Goal: Task Accomplishment & Management: Manage account settings

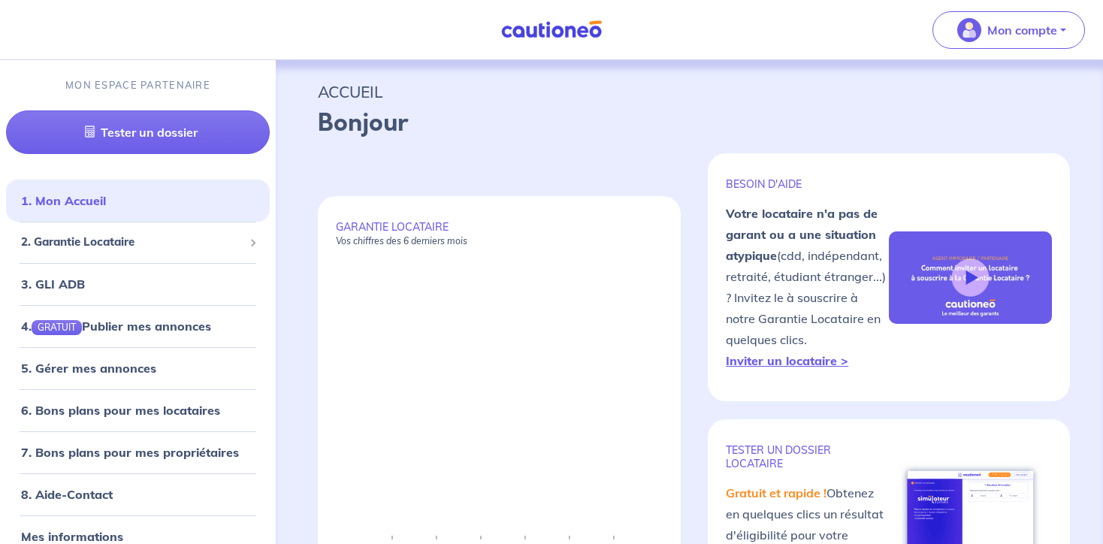
select select "FR"
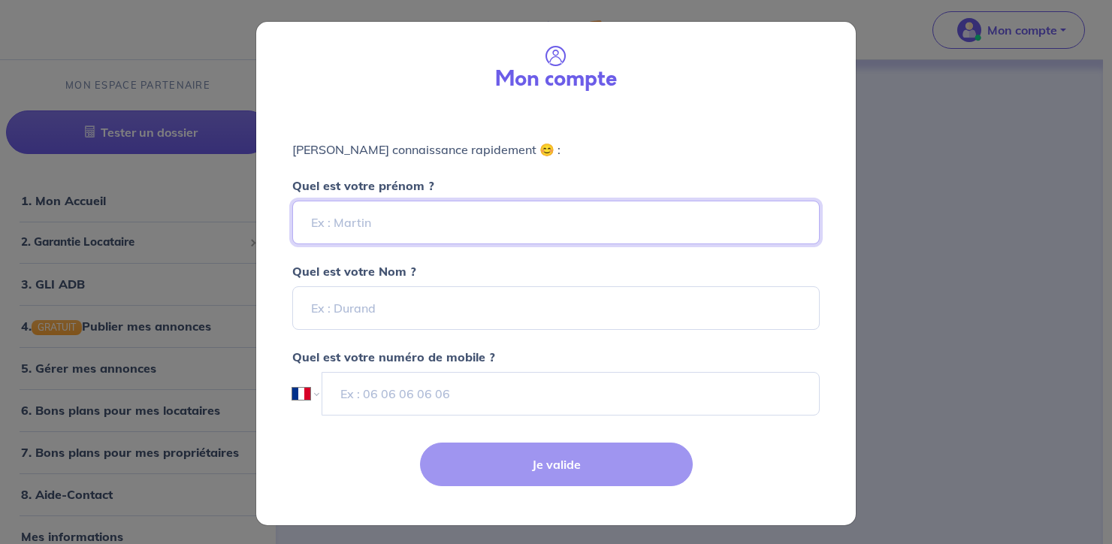
click at [471, 234] on input "Quel est votre prénom ?" at bounding box center [556, 223] width 528 height 44
type input "[PERSON_NAME]"
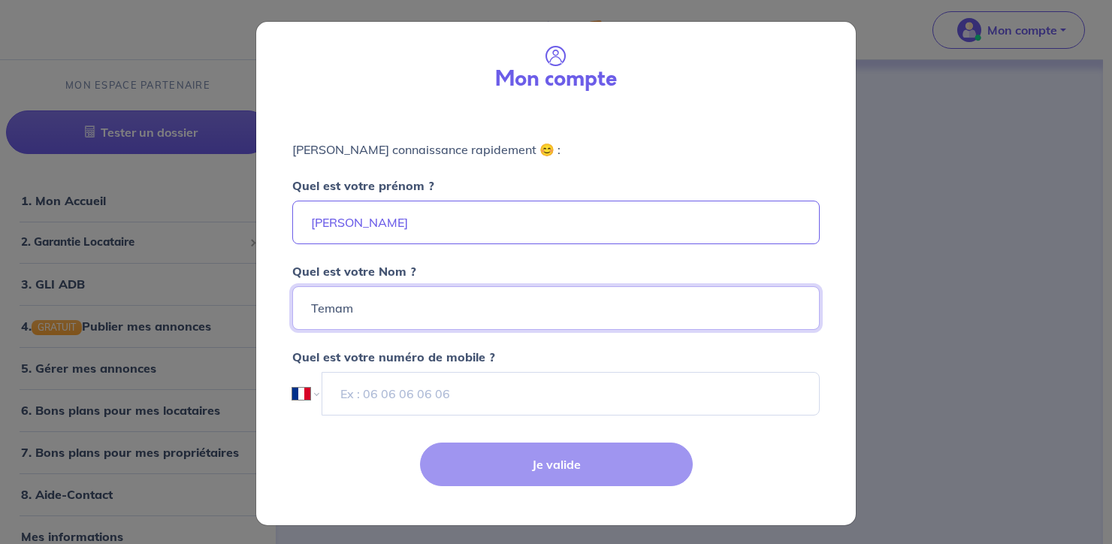
type input "Temam"
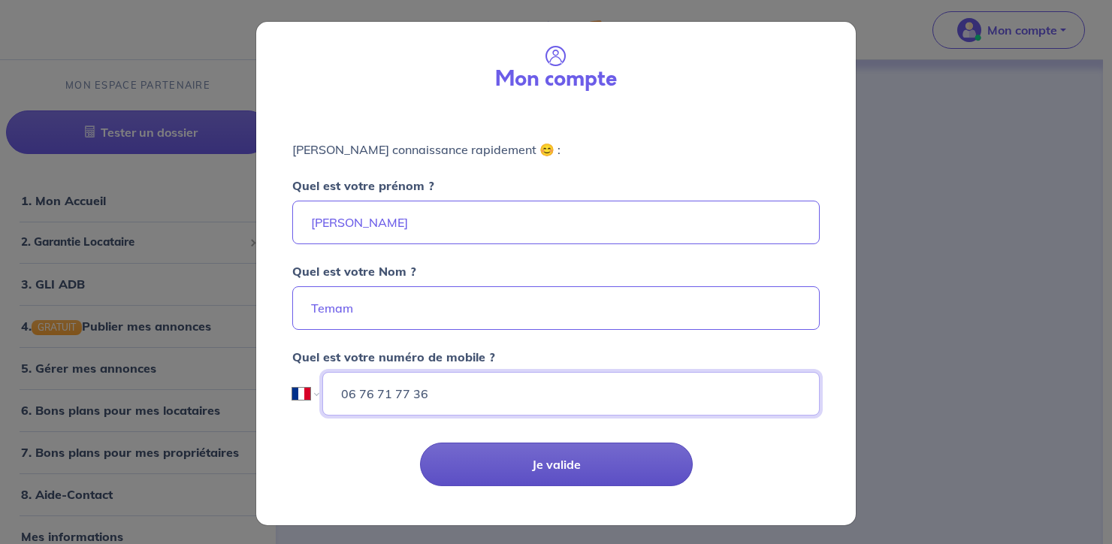
type input "06 76 71 77 36"
click at [538, 473] on button "Je valide" at bounding box center [556, 465] width 273 height 44
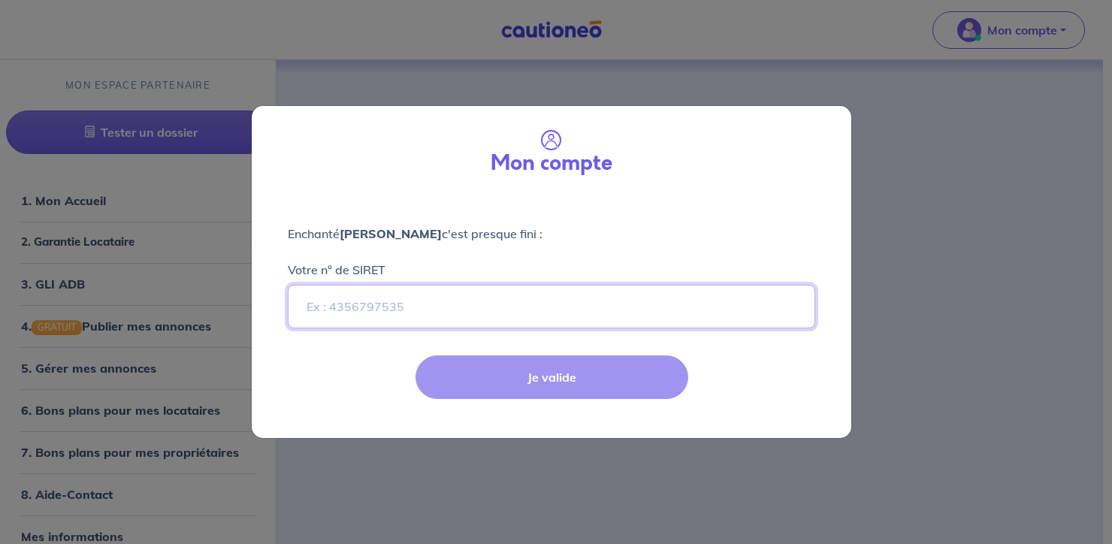
click at [493, 310] on input "Votre n° de SIRET" at bounding box center [552, 307] width 528 height 44
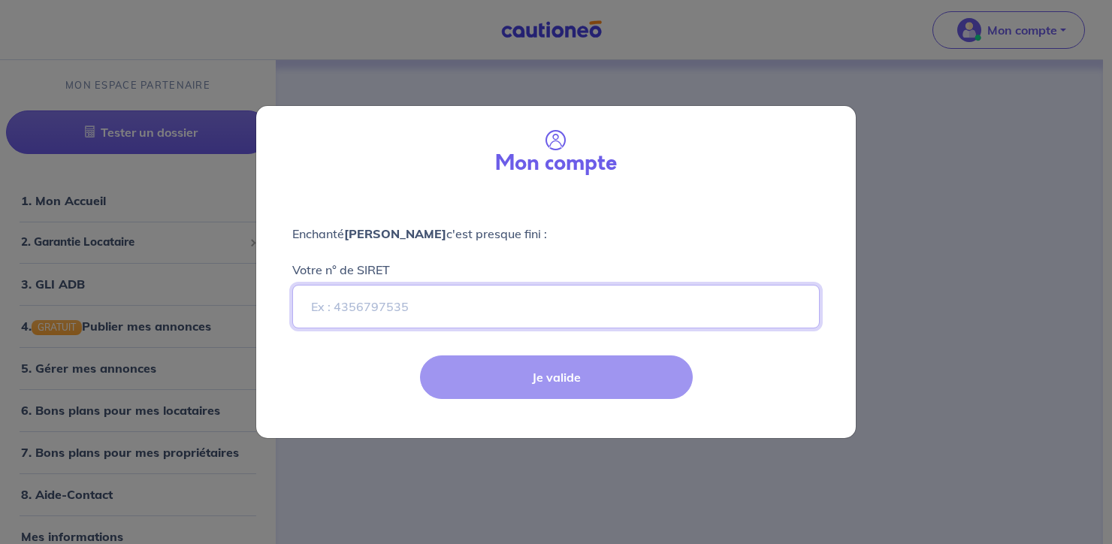
paste input "93404242500017"
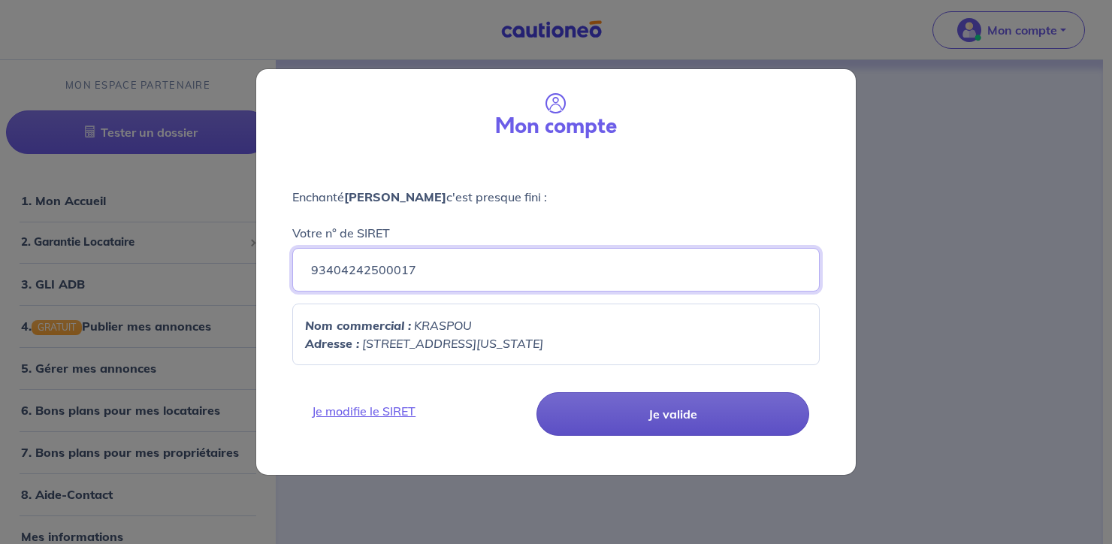
type input "93404242500017"
click at [653, 407] on button "Je valide" at bounding box center [673, 414] width 273 height 44
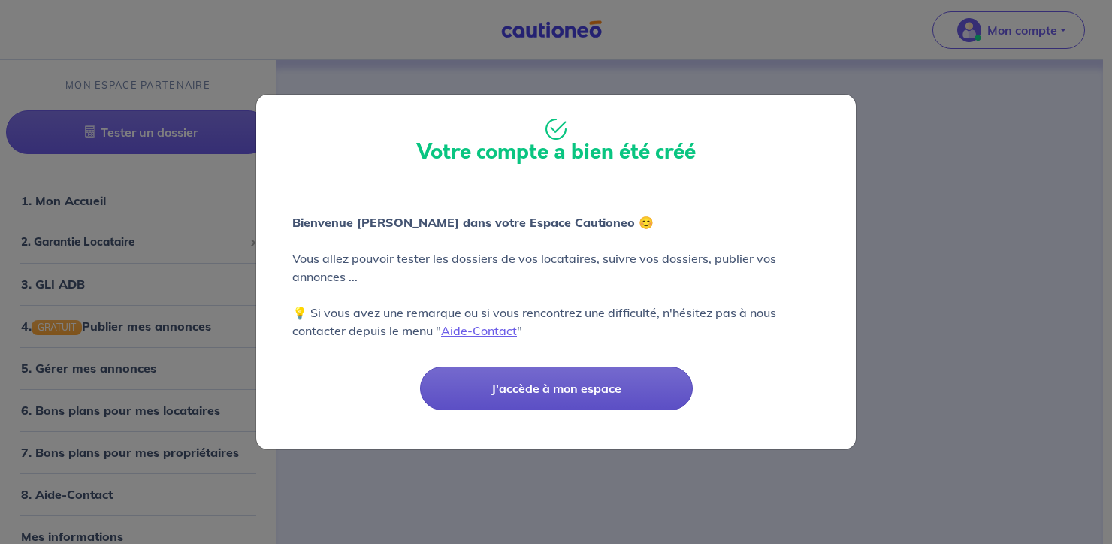
click at [607, 393] on button "J'accède à mon espace" at bounding box center [556, 389] width 273 height 44
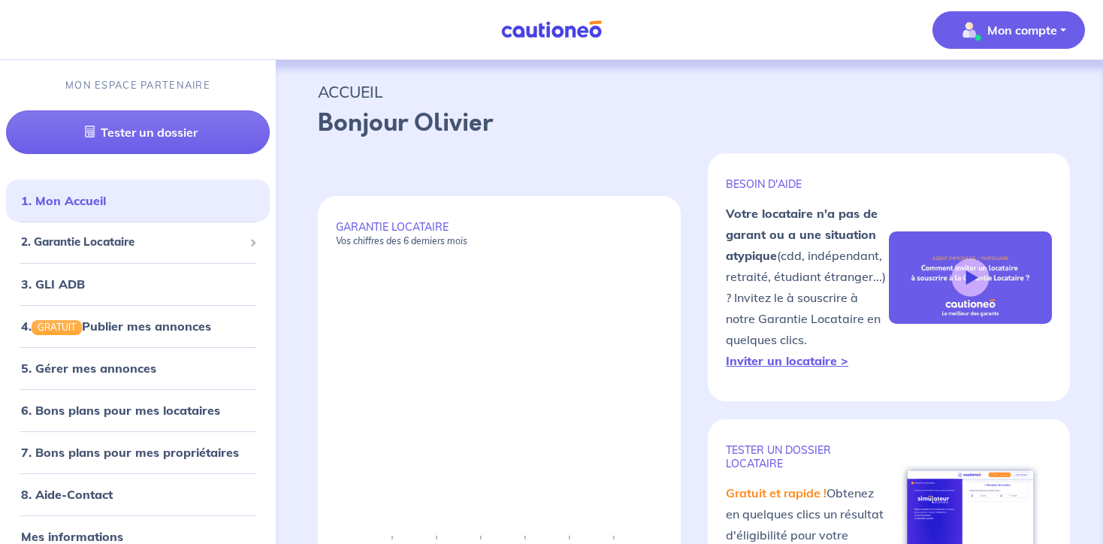
click at [1006, 30] on p "Mon compte" at bounding box center [1022, 30] width 70 height 18
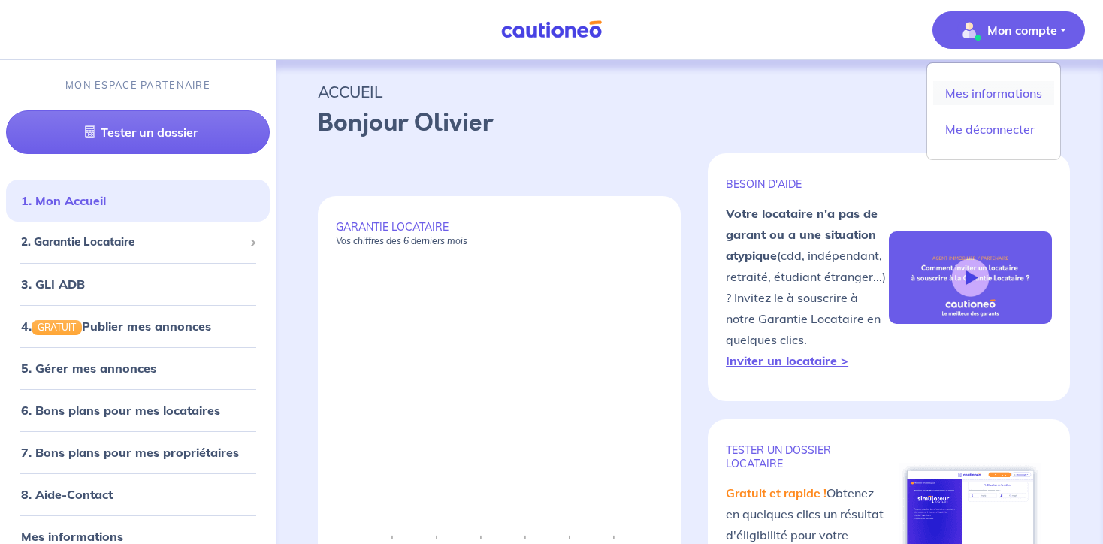
scroll to position [42, 0]
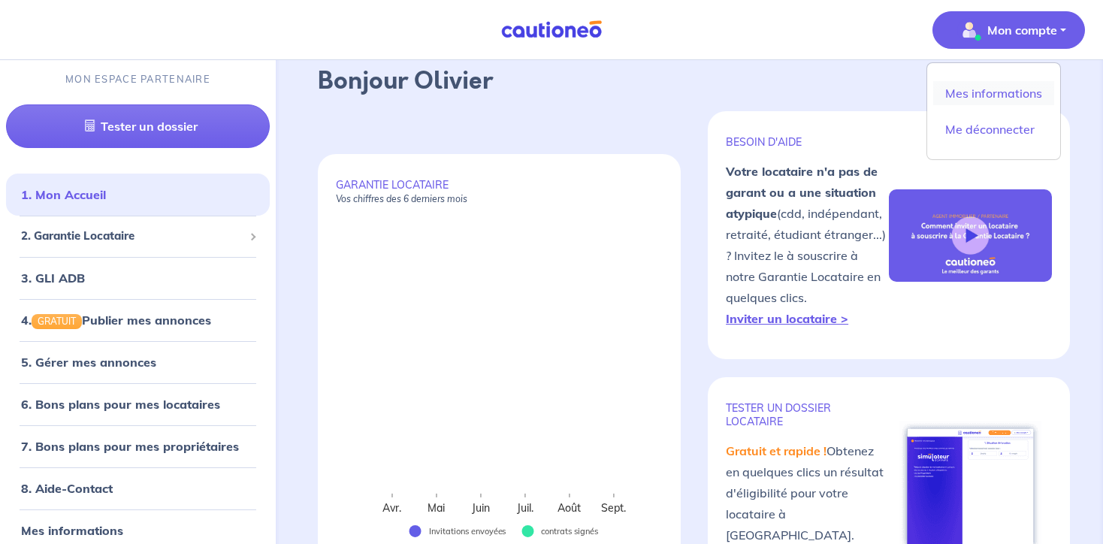
click at [991, 84] on link "Mes informations" at bounding box center [993, 93] width 121 height 24
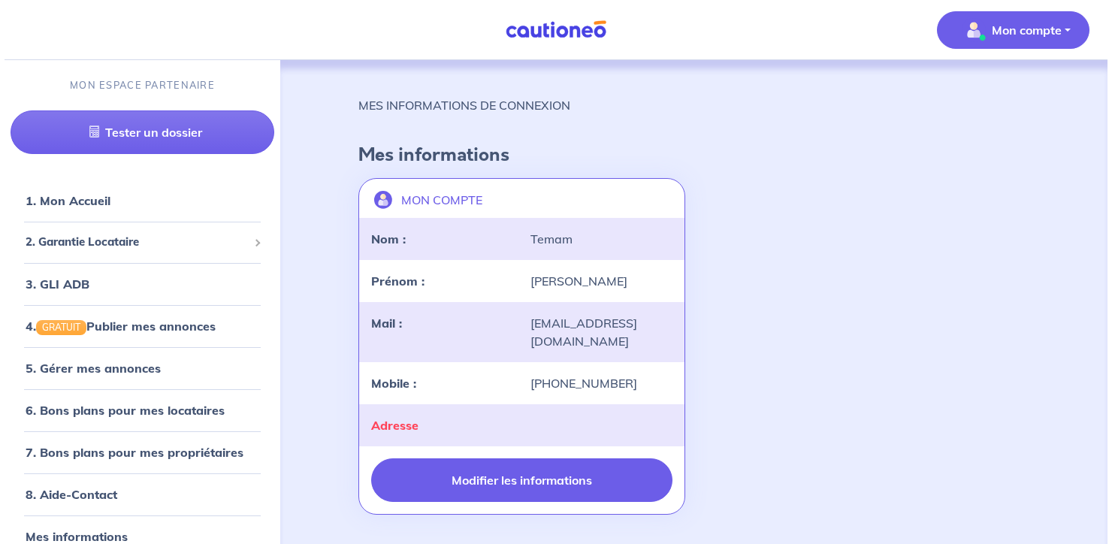
scroll to position [7, 0]
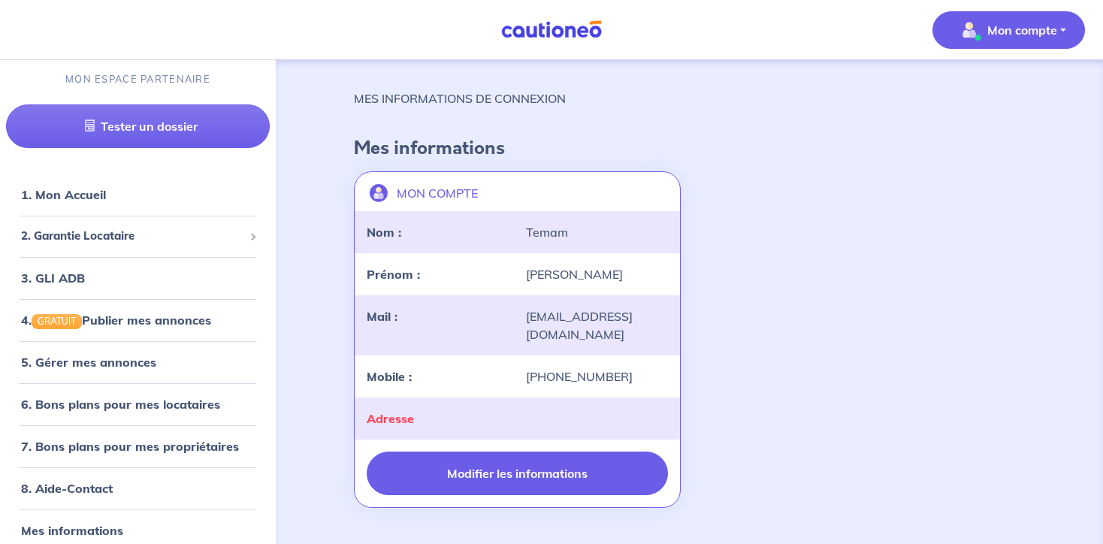
click at [497, 475] on button "Modifier les informations" at bounding box center [517, 474] width 301 height 44
select select "FR"
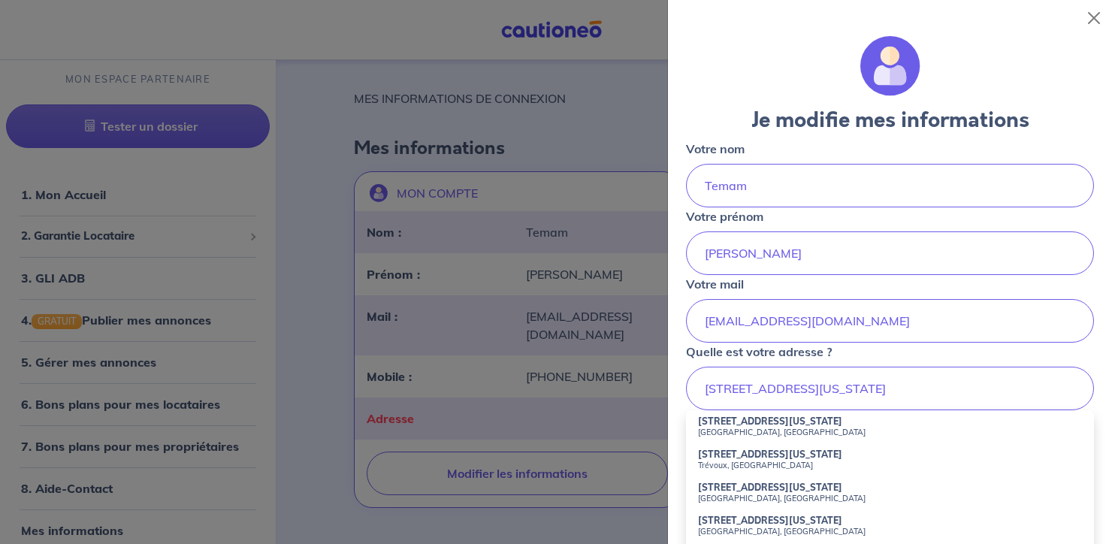
click at [736, 429] on small "Paris, France" at bounding box center [890, 432] width 384 height 11
type input "149 Avenue du Maine, Paris, France"
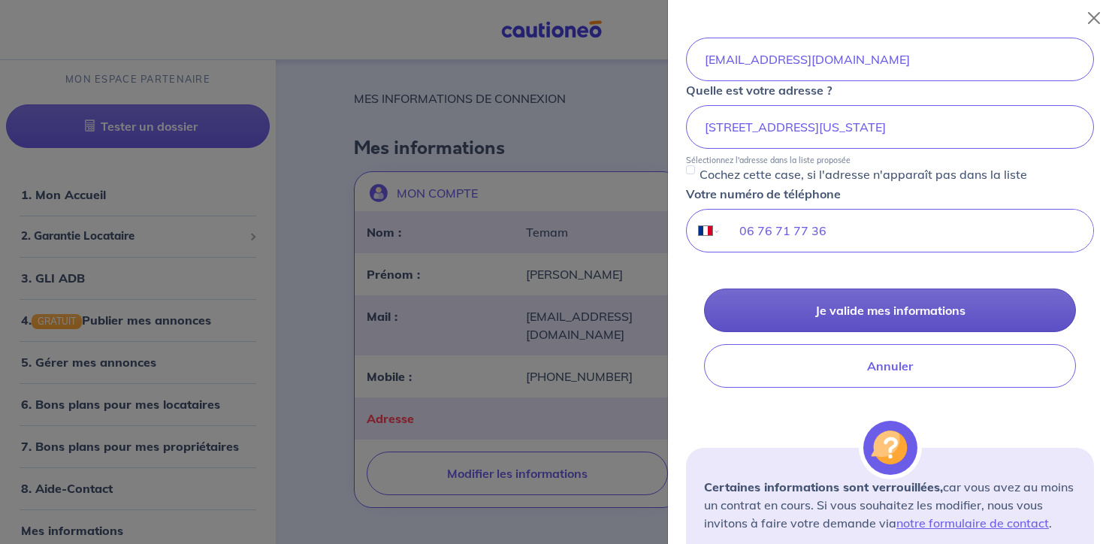
scroll to position [258, 0]
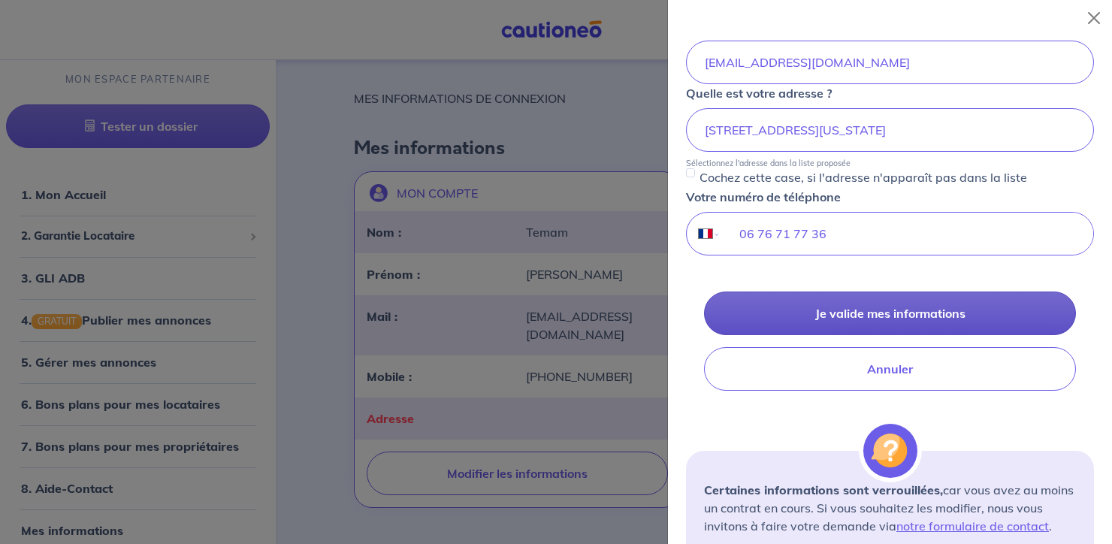
click at [824, 307] on button "Je valide mes informations" at bounding box center [890, 314] width 372 height 44
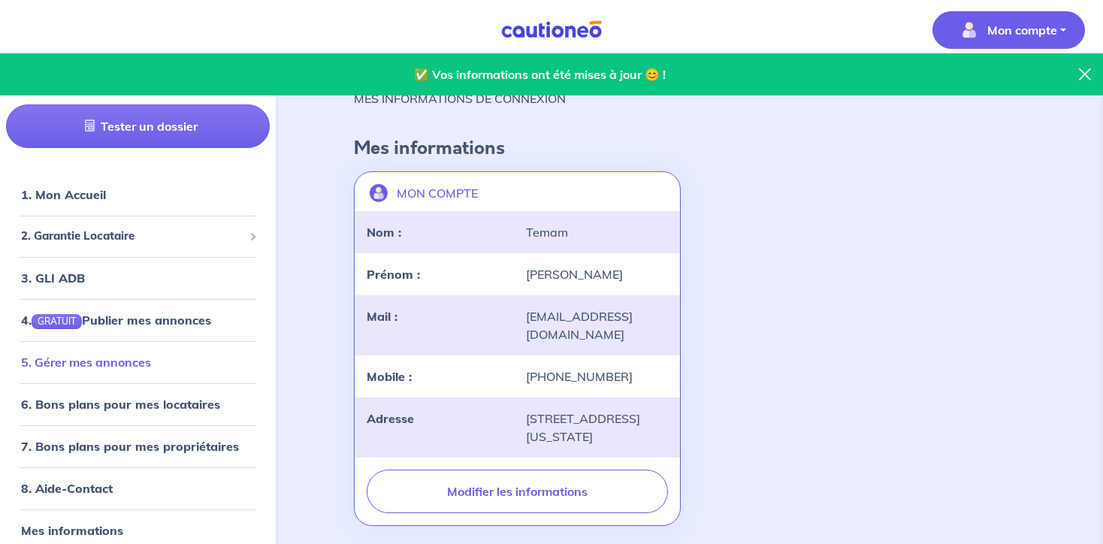
scroll to position [14, 0]
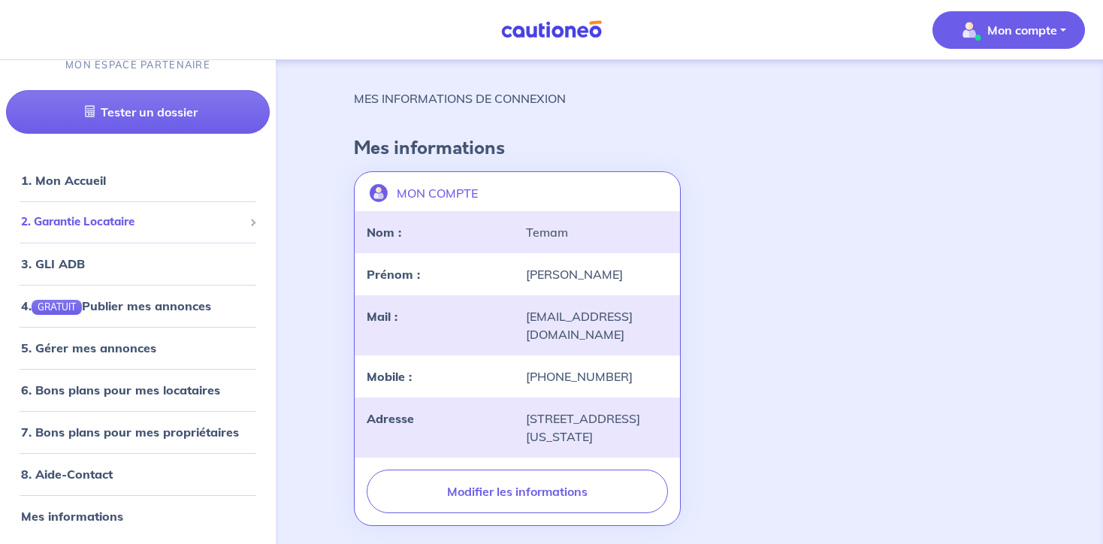
click at [105, 228] on span "2. Garantie Locataire" at bounding box center [132, 222] width 222 height 17
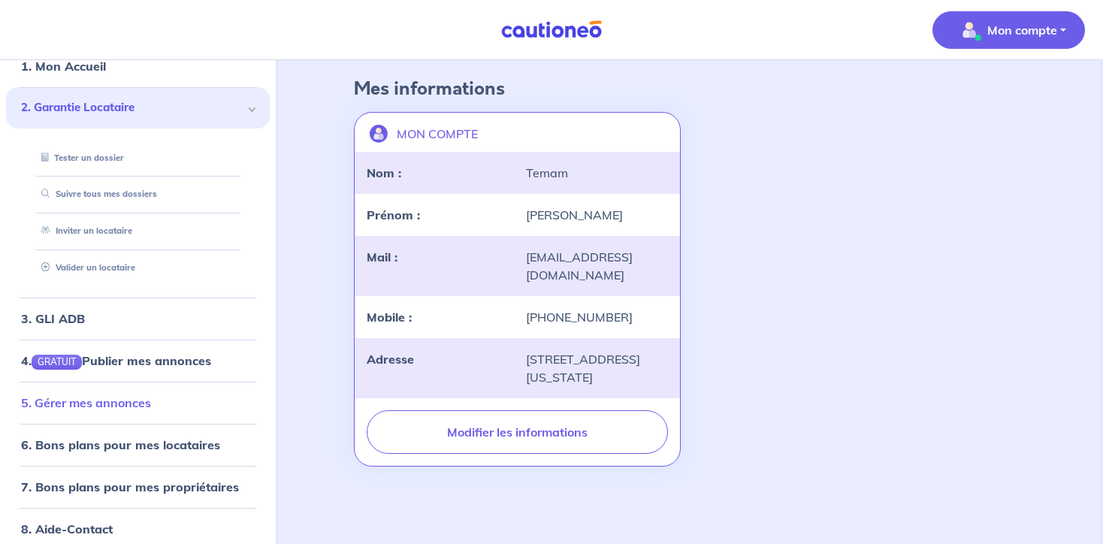
scroll to position [0, 0]
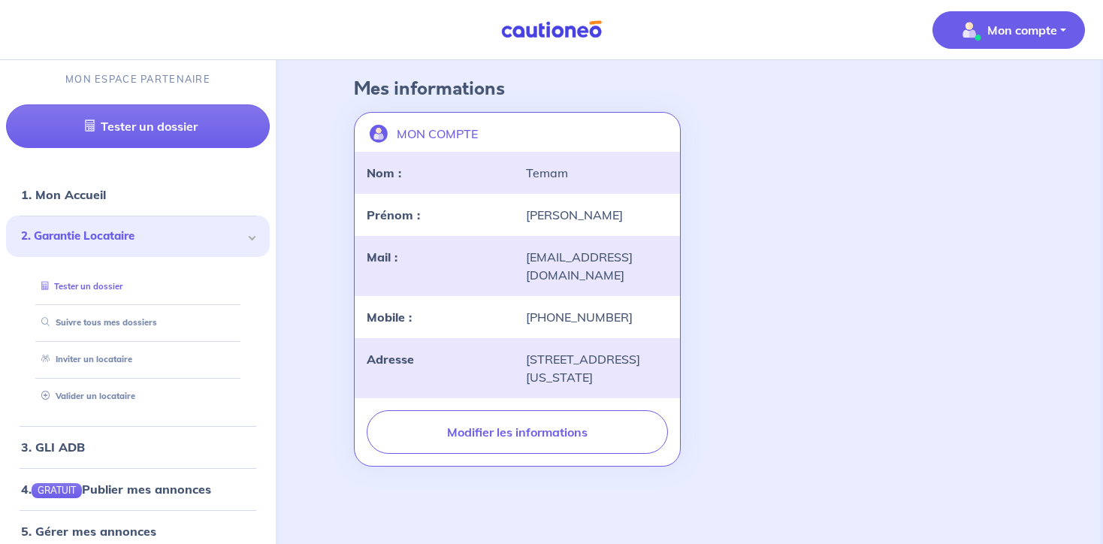
click at [104, 286] on link "Tester un dossier" at bounding box center [78, 286] width 87 height 11
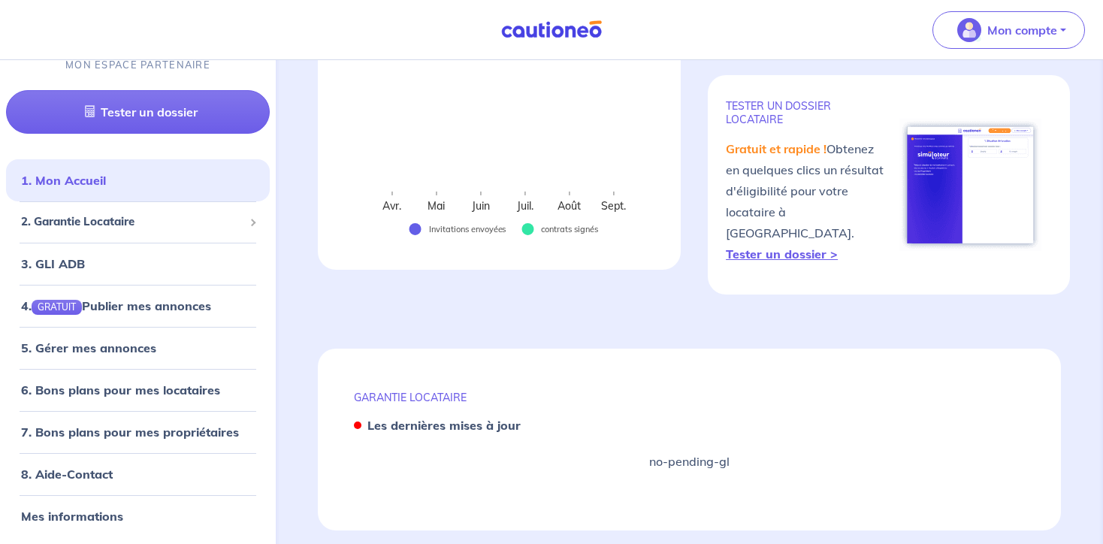
scroll to position [352, 0]
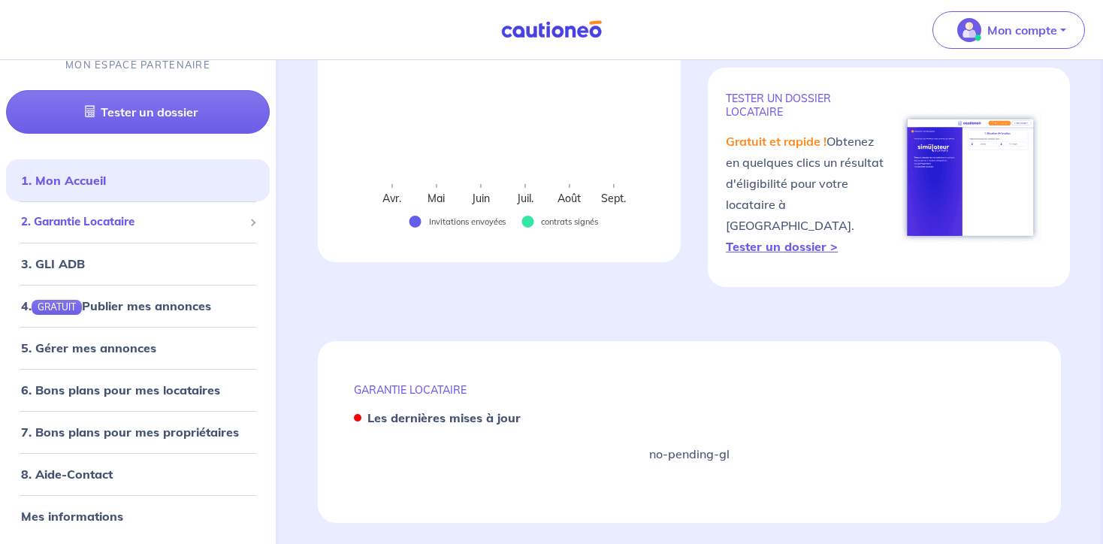
click at [204, 224] on span "2. Garantie Locataire" at bounding box center [132, 222] width 222 height 17
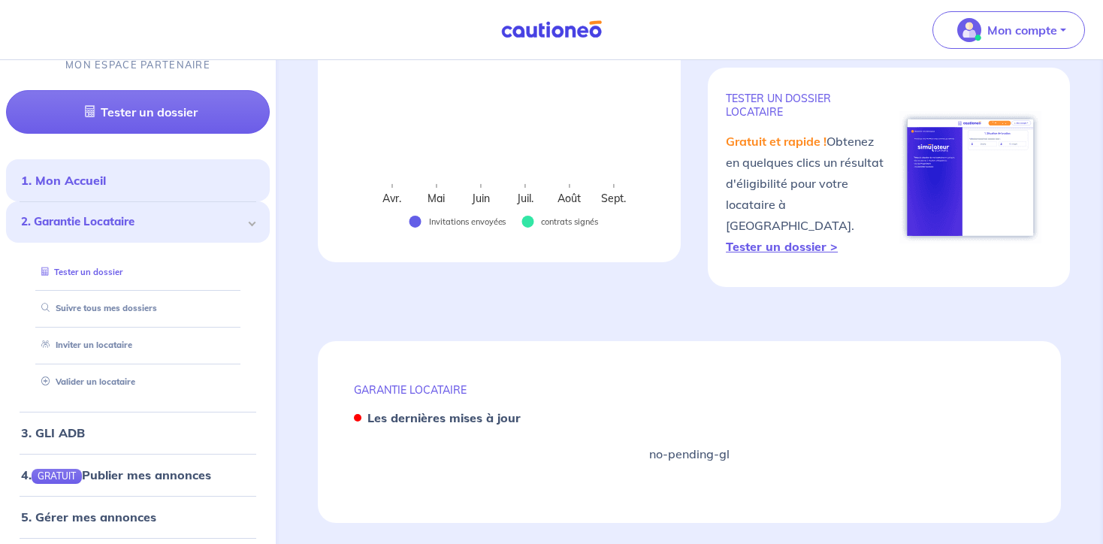
scroll to position [22, 0]
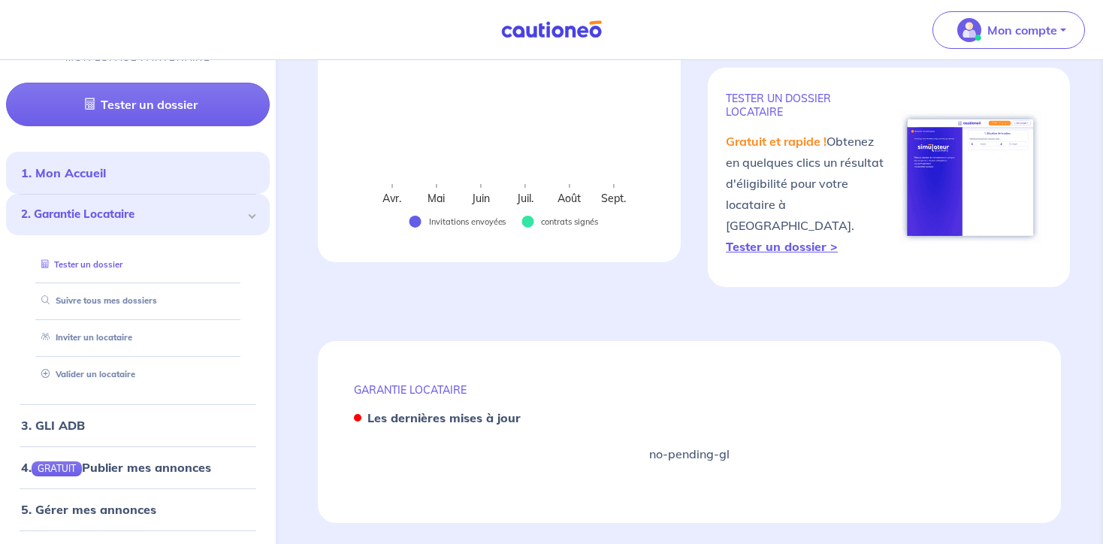
click at [114, 270] on link "Tester un dossier" at bounding box center [78, 264] width 87 height 11
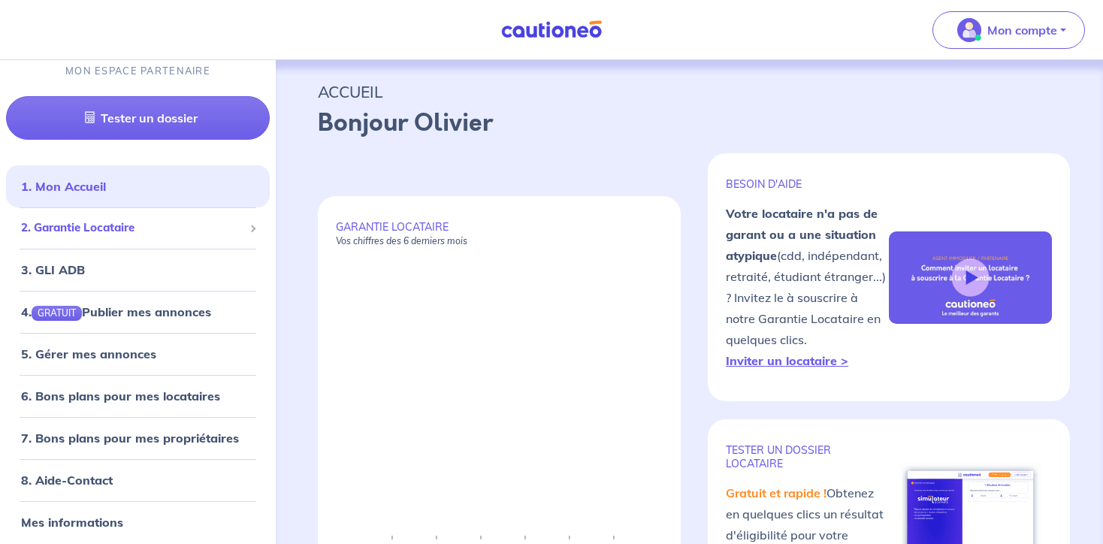
click at [198, 226] on span "2. Garantie Locataire" at bounding box center [132, 227] width 222 height 17
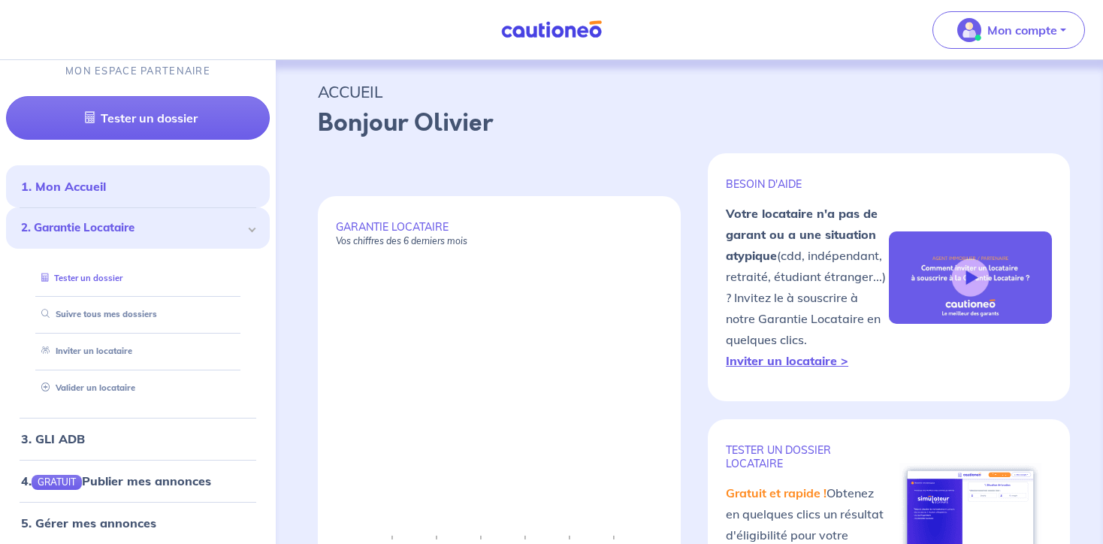
click at [122, 280] on link "Tester un dossier" at bounding box center [78, 278] width 87 height 11
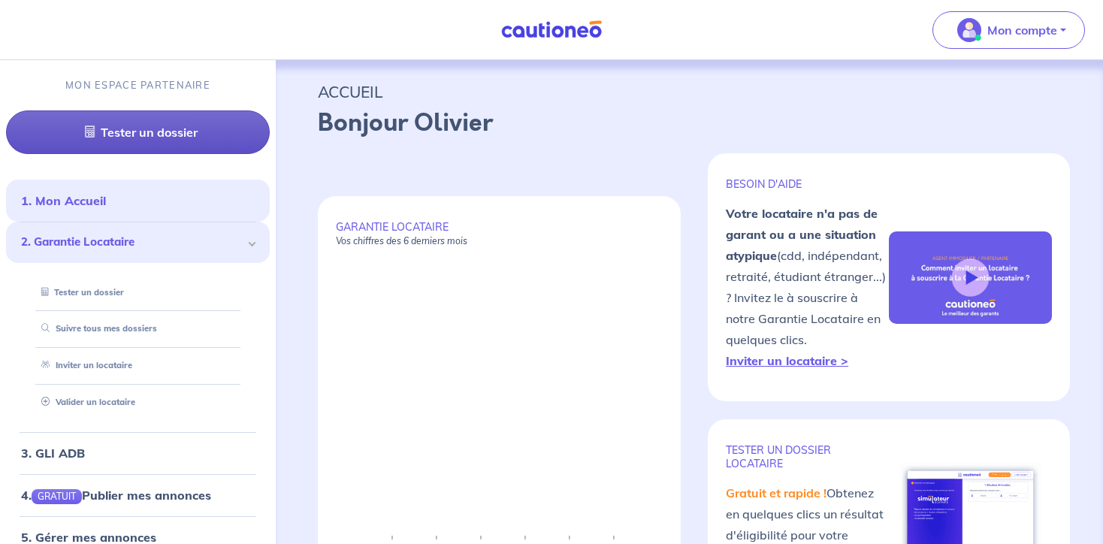
click at [159, 138] on link "Tester un dossier" at bounding box center [138, 132] width 264 height 44
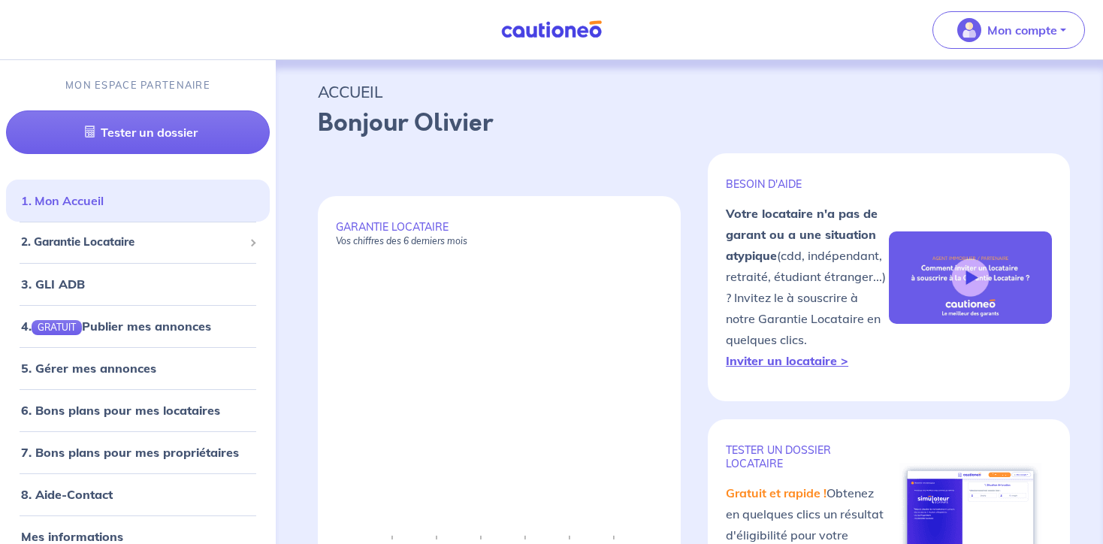
scroll to position [14, 0]
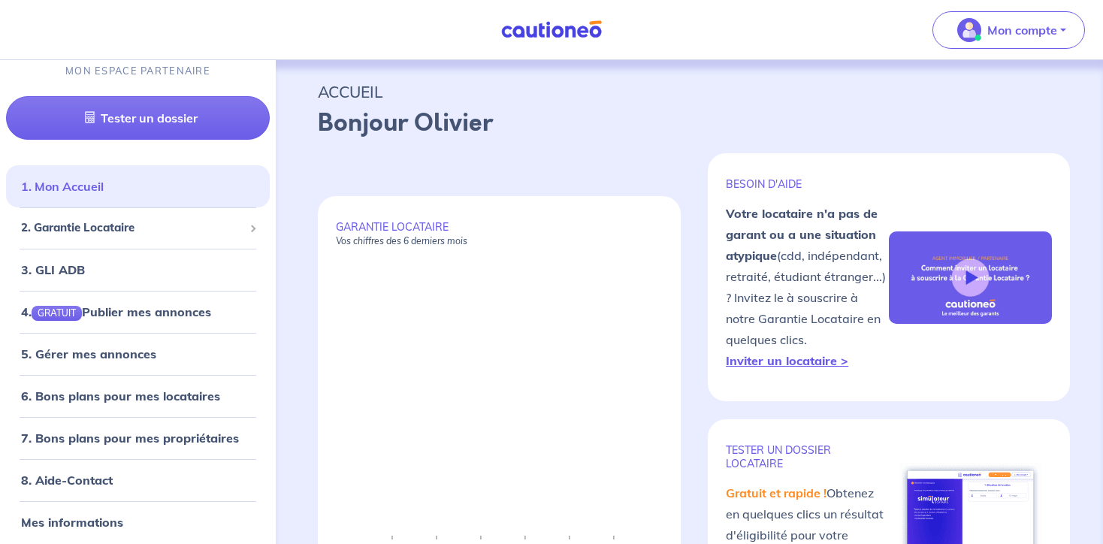
click at [94, 192] on link "1. Mon Accueil" at bounding box center [62, 186] width 83 height 15
click at [75, 518] on link "Mes informations" at bounding box center [70, 522] width 98 height 15
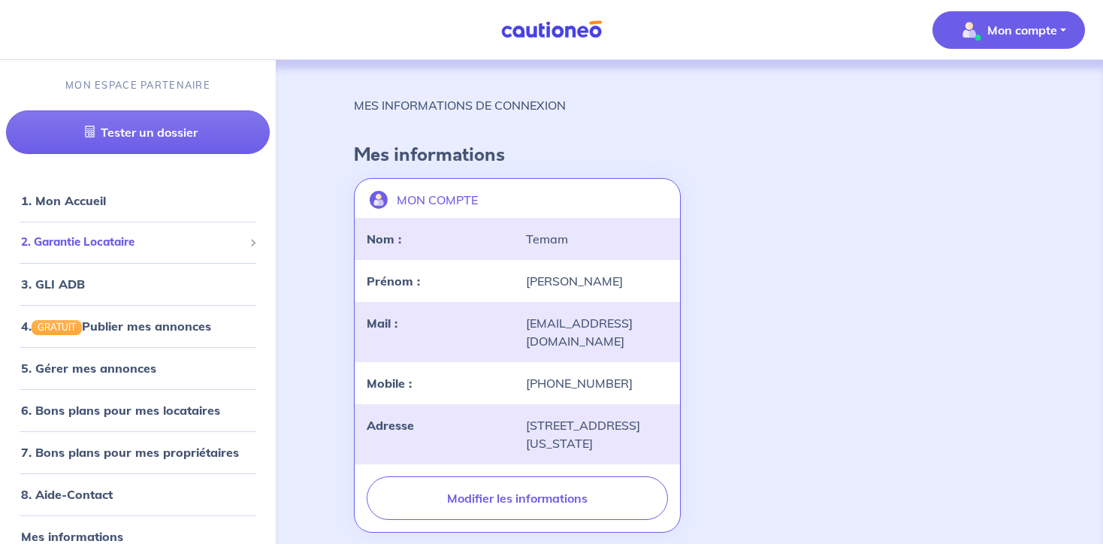
click at [110, 240] on span "2. Garantie Locataire" at bounding box center [132, 242] width 222 height 17
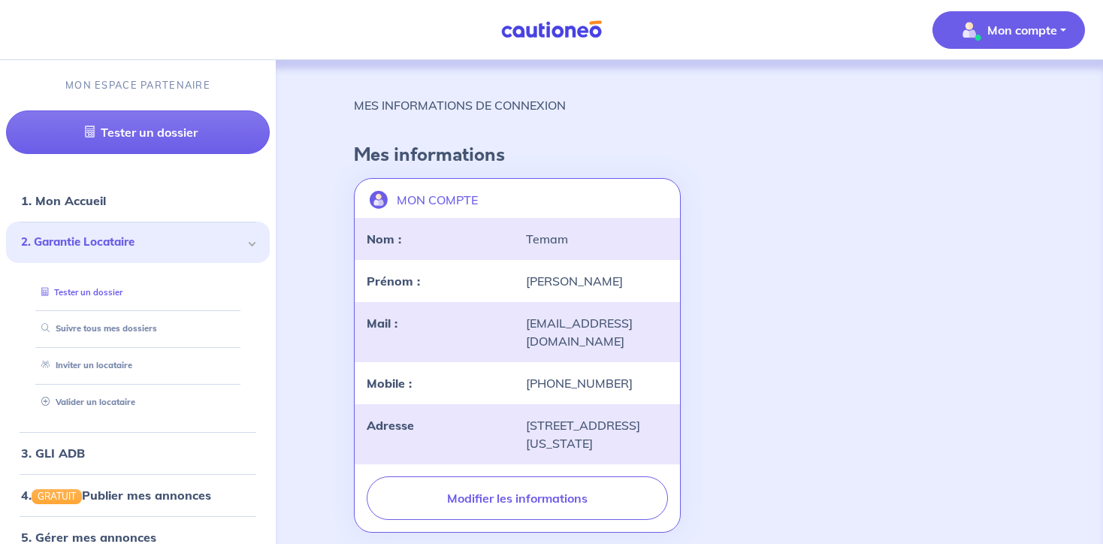
click at [102, 290] on link "Tester un dossier" at bounding box center [78, 292] width 87 height 11
